Goal: Task Accomplishment & Management: Manage account settings

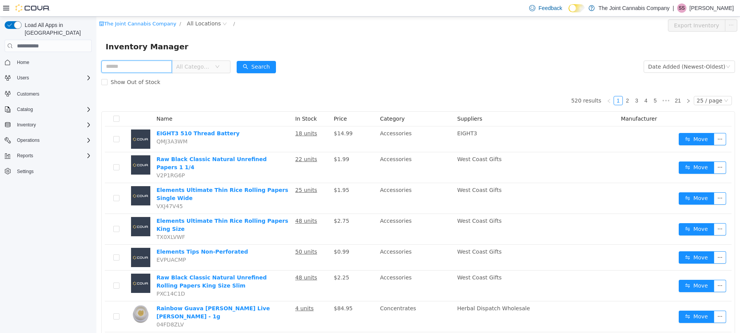
click at [140, 66] on input "text" at bounding box center [136, 67] width 71 height 12
type input "******"
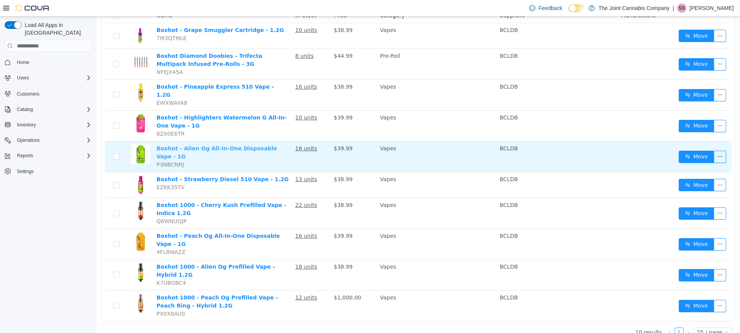
scroll to position [104, 0]
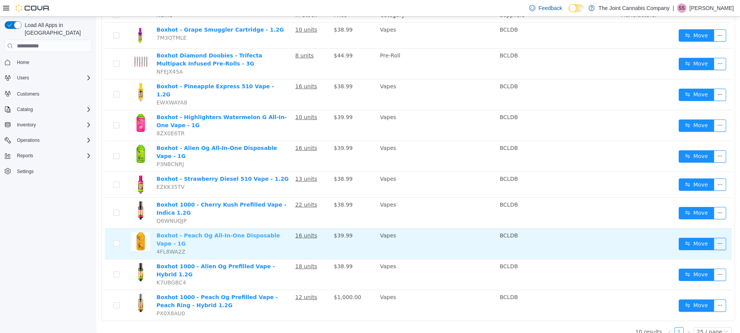
click at [227, 232] on link "Boxhot - Peach Og All-In-One Disposable Vape - 1G" at bounding box center [217, 239] width 123 height 14
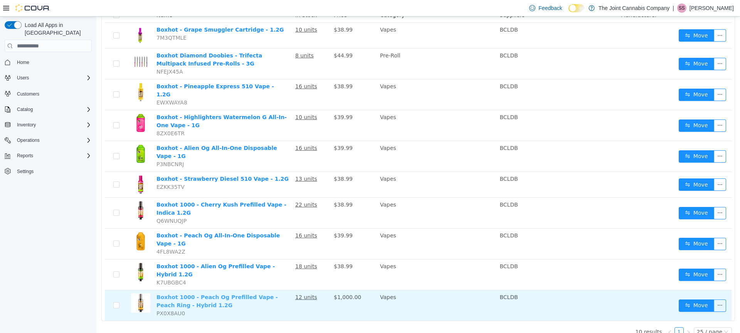
click at [256, 294] on link "Boxhot 1000 - Peach Og Prefilled Vape - Peach Ring - Hybrid 1.2G" at bounding box center [216, 301] width 121 height 14
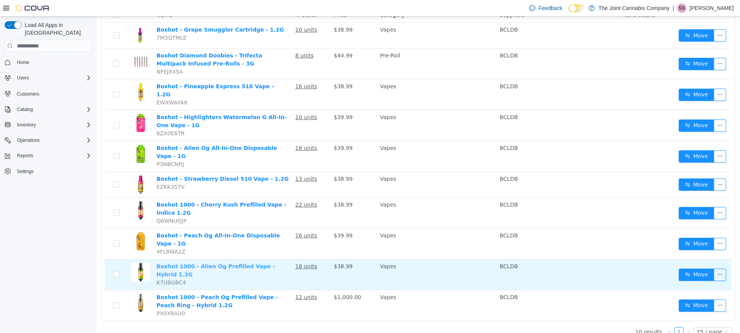
click at [223, 263] on link "Boxhot 1000 - Alien Og Prefilled Vape - Hybrid 1.2G" at bounding box center [215, 270] width 118 height 14
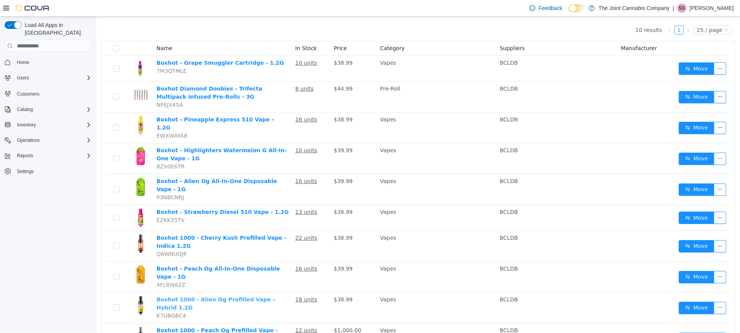
scroll to position [0, 0]
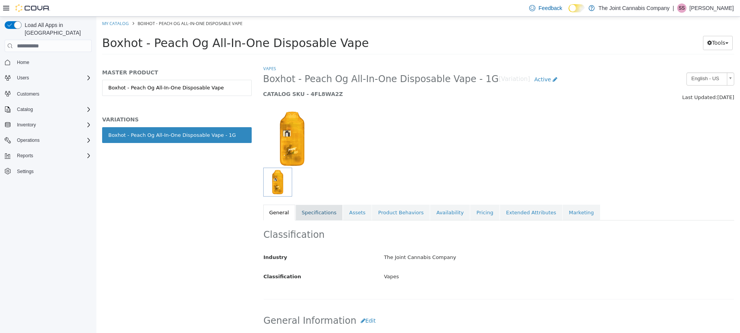
click at [336, 212] on link "Specifications" at bounding box center [319, 213] width 47 height 16
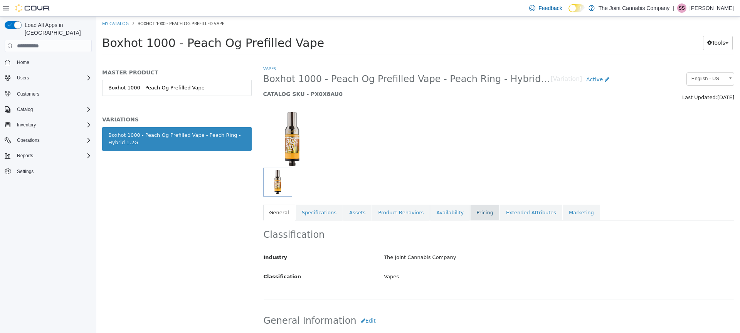
click at [470, 213] on link "Pricing" at bounding box center [484, 213] width 29 height 16
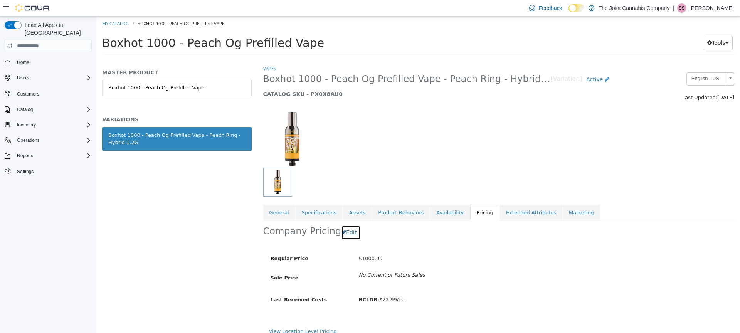
click at [341, 230] on button "Edit" at bounding box center [351, 232] width 20 height 14
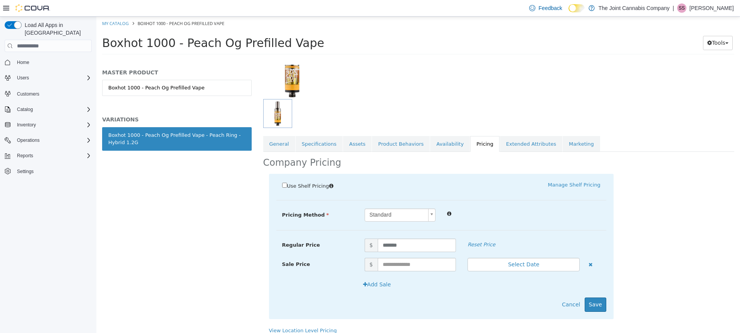
scroll to position [76, 0]
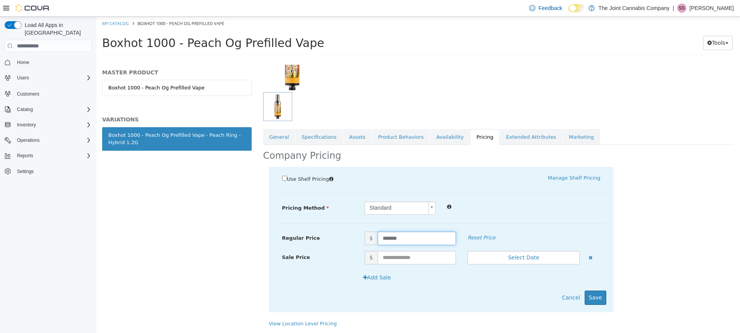
drag, startPoint x: 429, startPoint y: 240, endPoint x: 370, endPoint y: 234, distance: 58.9
click at [371, 234] on span "$ *******" at bounding box center [410, 238] width 103 height 13
type input "*****"
click at [595, 296] on button "Save" at bounding box center [596, 298] width 22 height 14
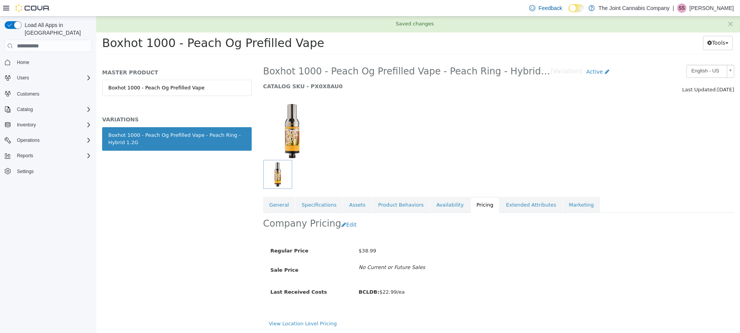
scroll to position [8, 0]
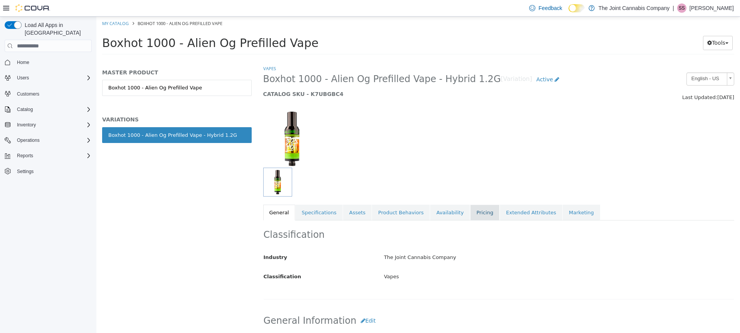
click at [471, 211] on link "Pricing" at bounding box center [484, 213] width 29 height 16
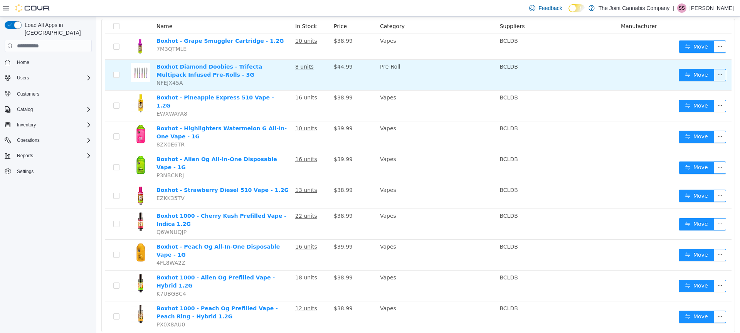
scroll to position [104, 0]
